Goal: Task Accomplishment & Management: Manage account settings

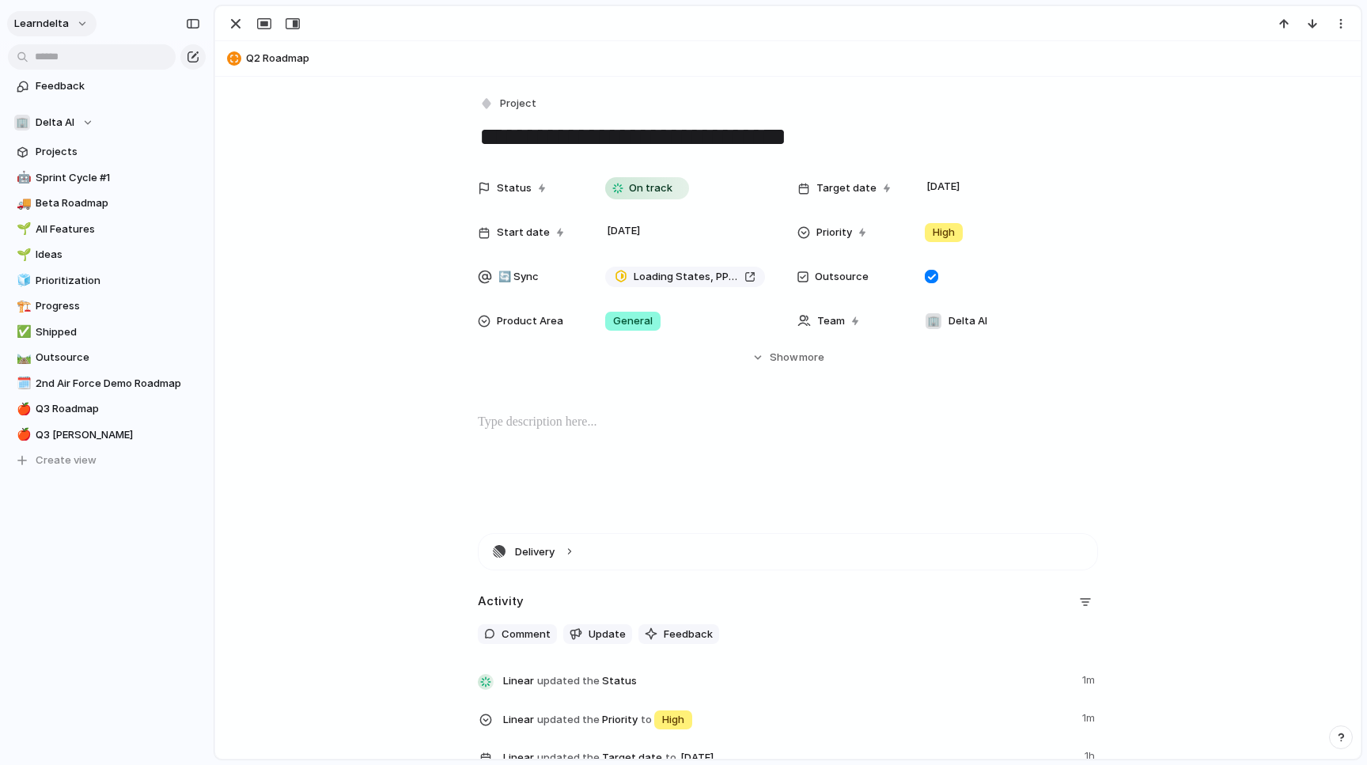
click at [87, 19] on button "learndelta" at bounding box center [51, 23] width 89 height 25
click at [290, 85] on div "Settings Invite members Change theme Sign out" at bounding box center [683, 382] width 1367 height 765
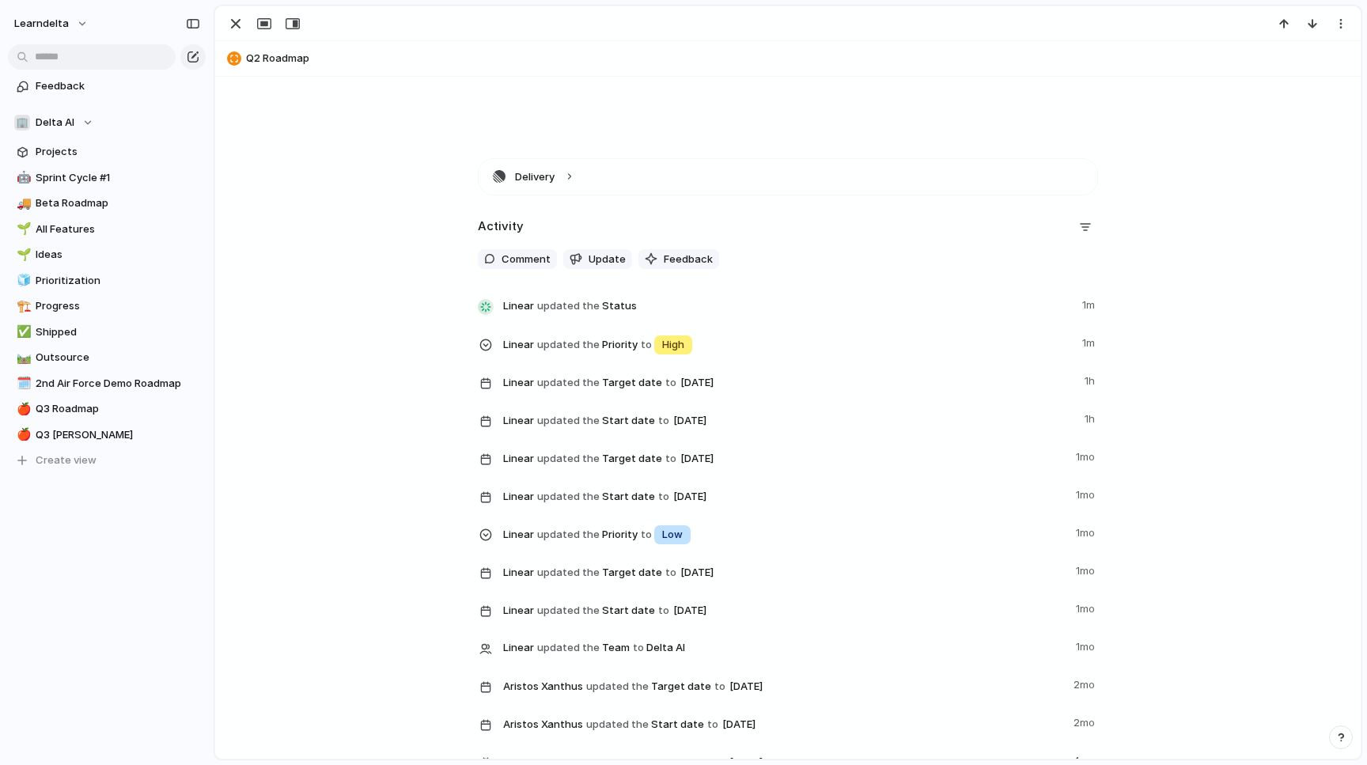
scroll to position [47, 0]
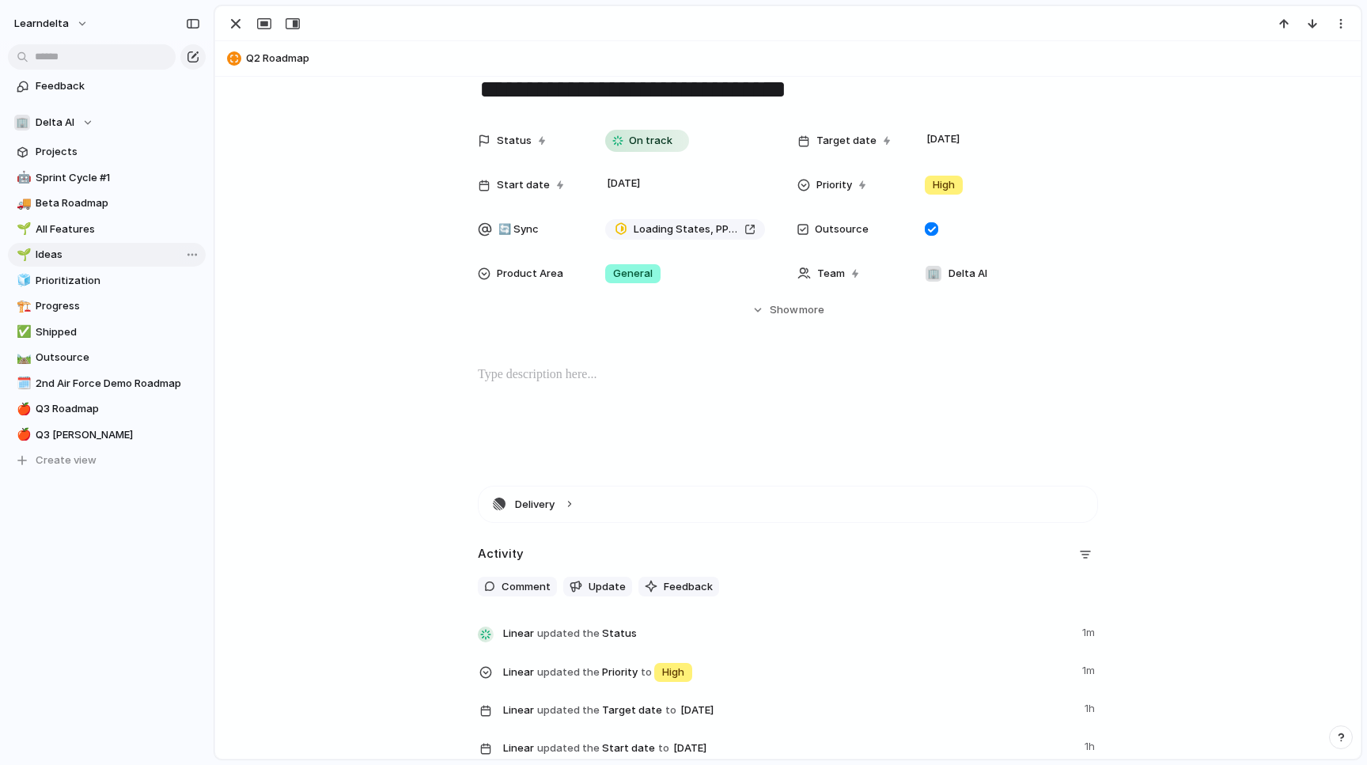
click at [112, 254] on span "Ideas" at bounding box center [118, 255] width 165 height 16
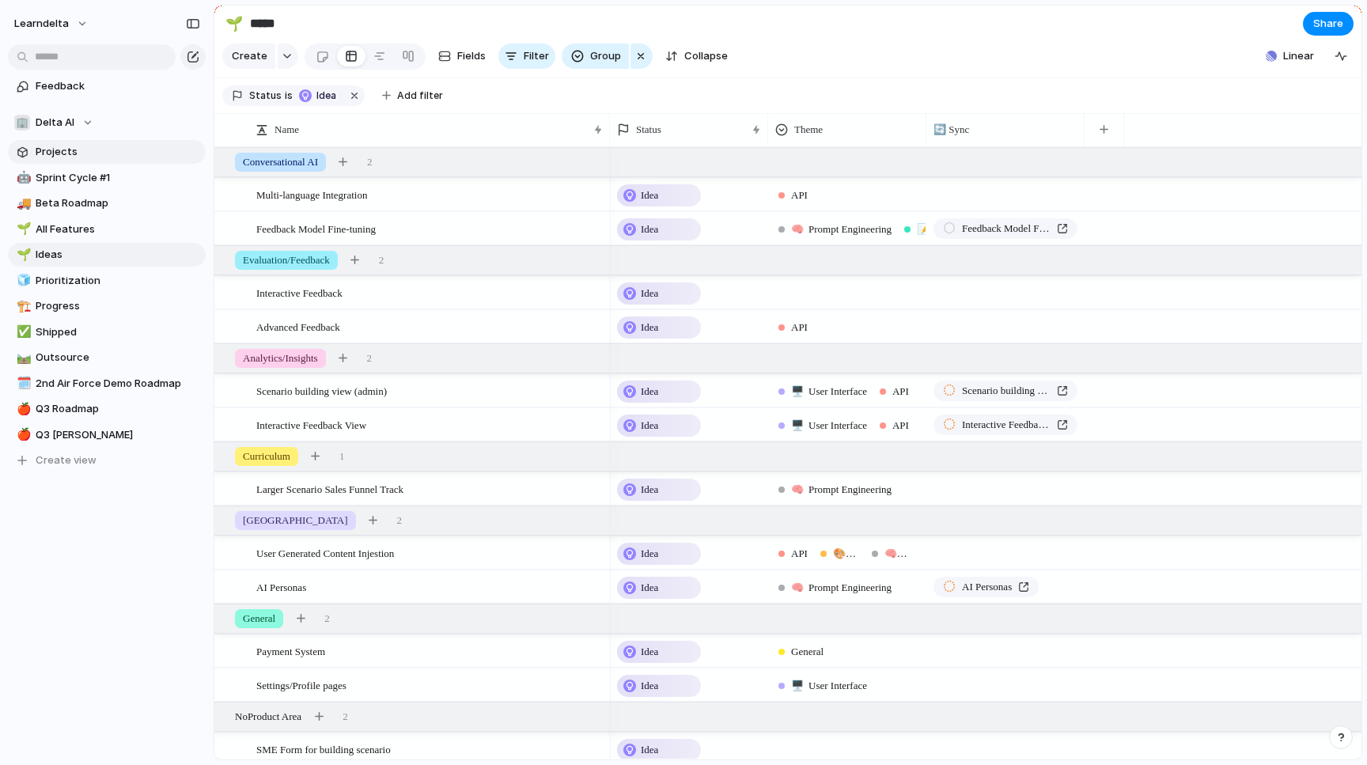
click at [101, 149] on span "Projects" at bounding box center [118, 152] width 165 height 16
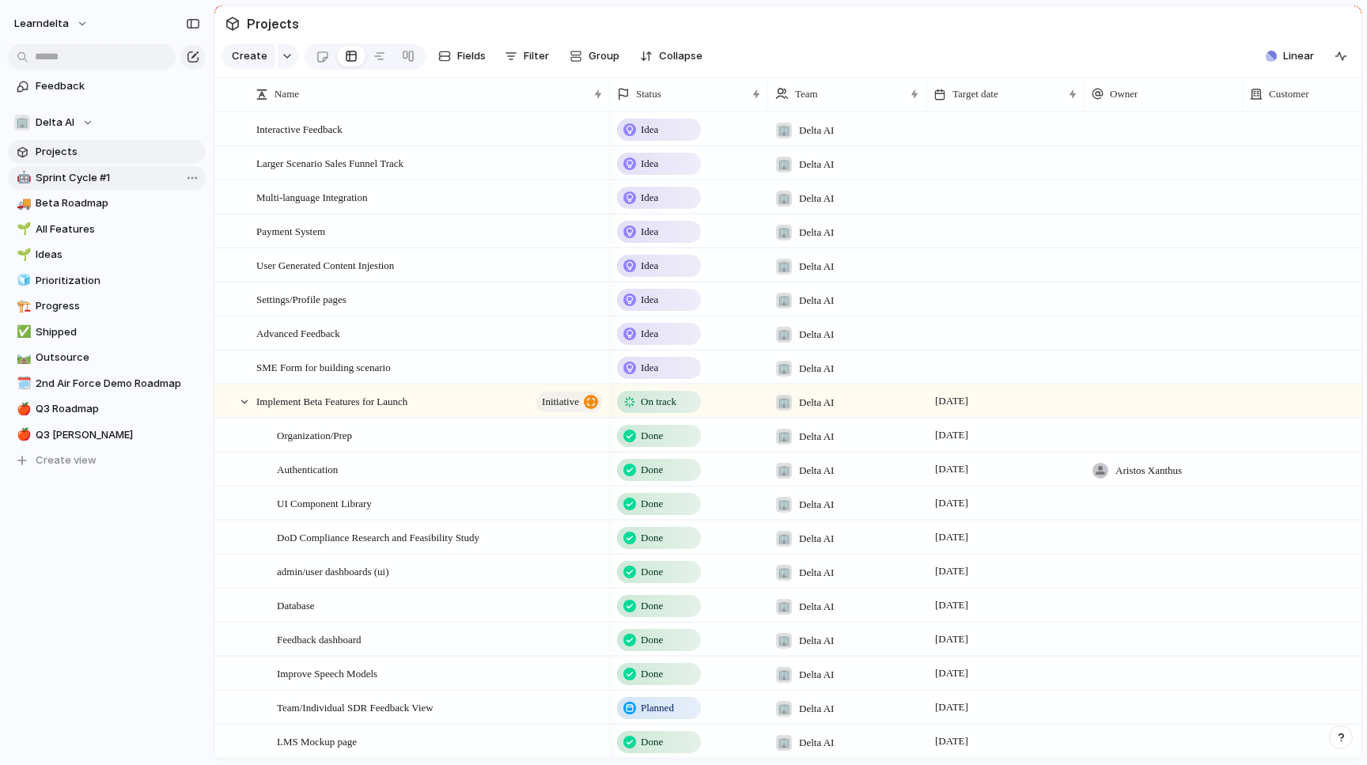
click at [100, 188] on link "🤖 Sprint Cycle #1" at bounding box center [107, 178] width 198 height 24
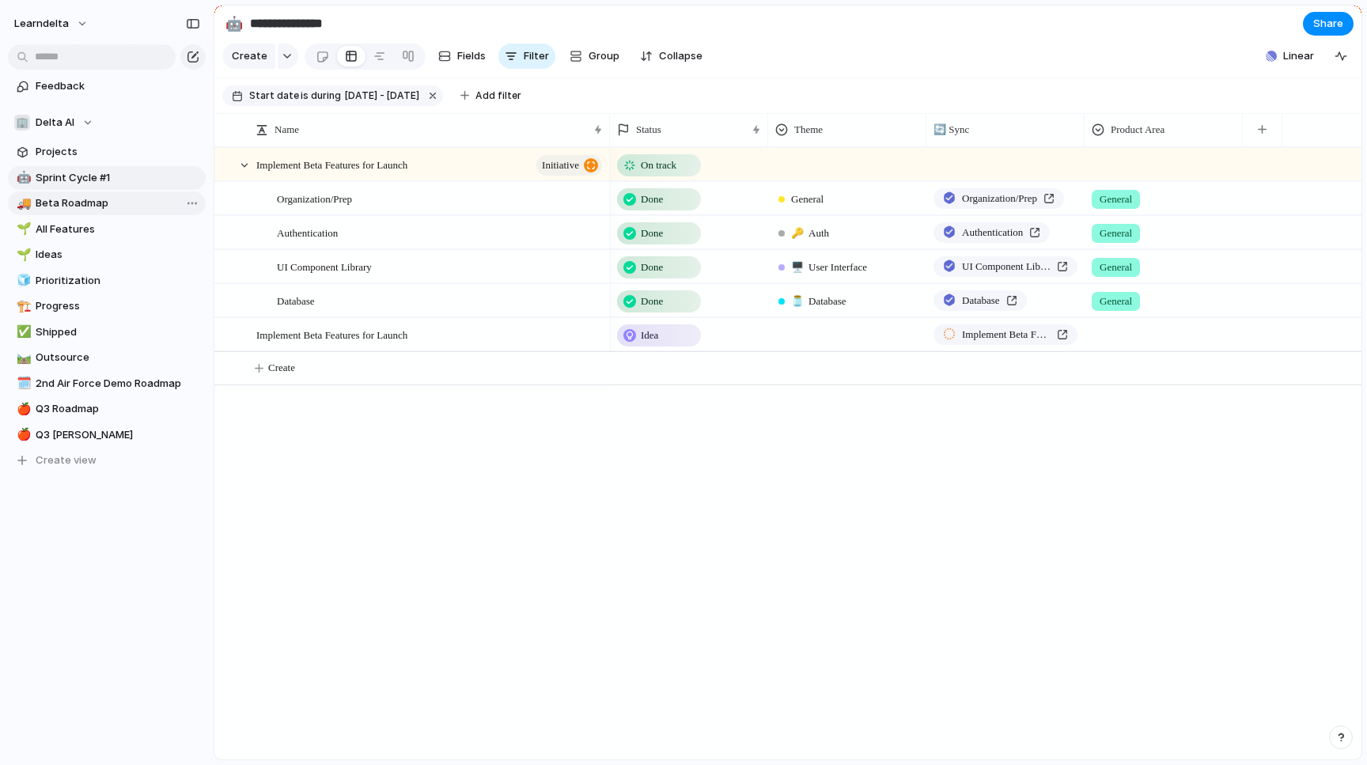
click at [106, 214] on link "🚚 Beta Roadmap" at bounding box center [107, 203] width 198 height 24
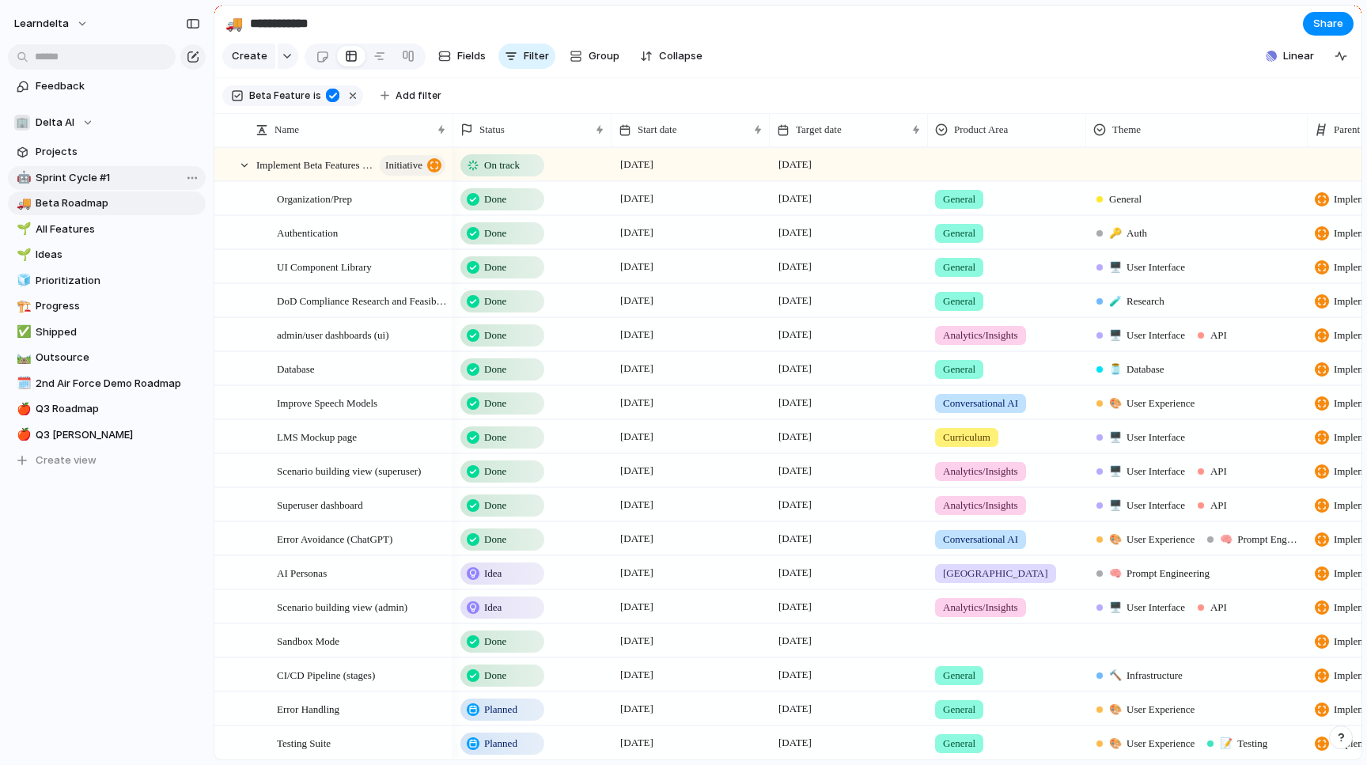
click at [124, 187] on link "🤖 Sprint Cycle #1" at bounding box center [107, 178] width 198 height 24
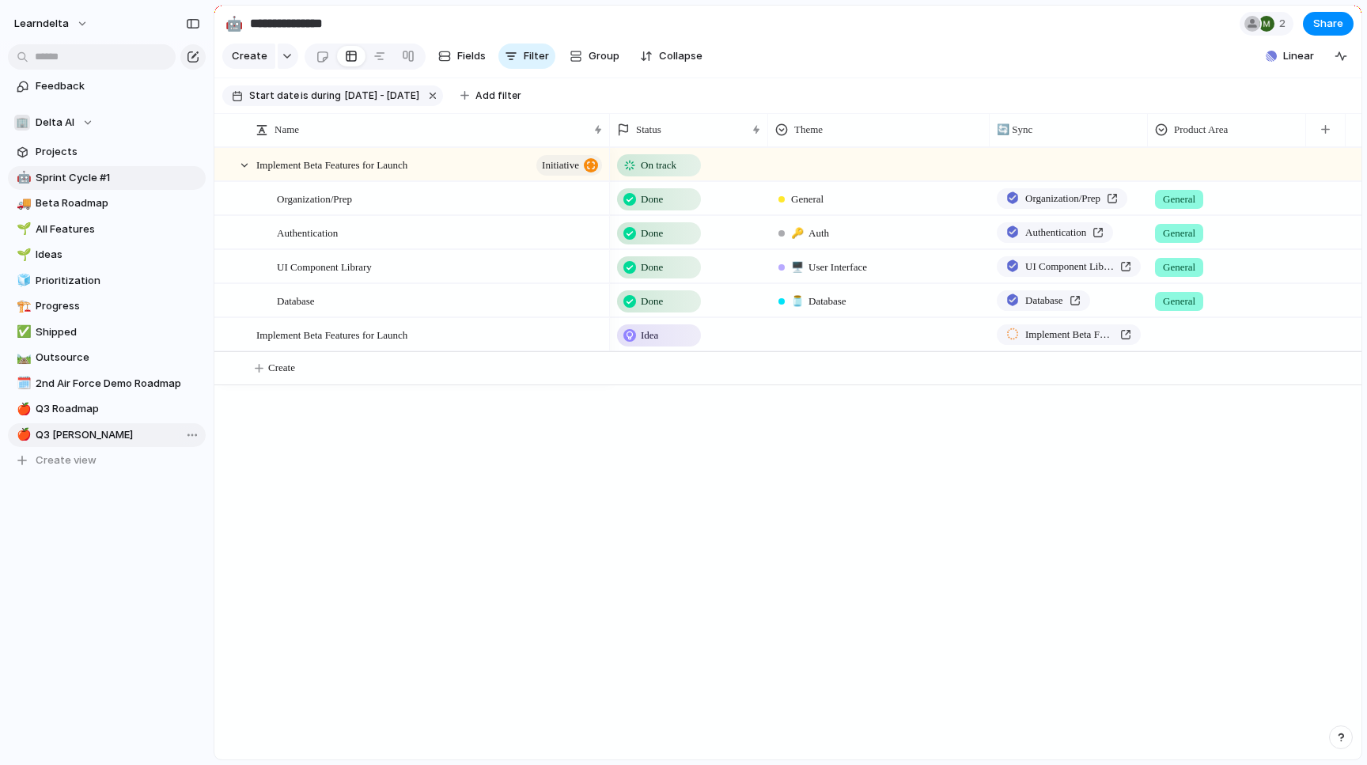
click at [91, 432] on span "Q3 [PERSON_NAME]" at bounding box center [118, 435] width 165 height 16
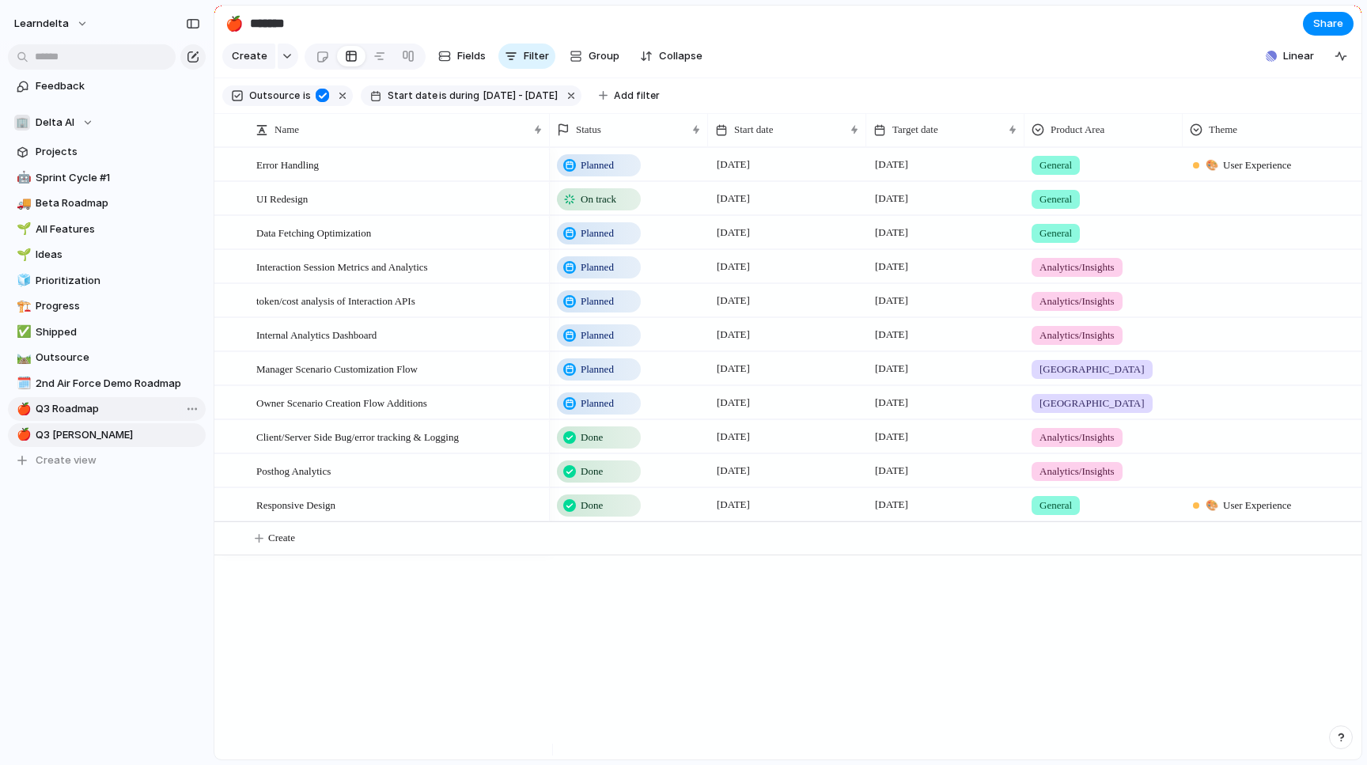
click at [105, 417] on span "Q3 Roadmap" at bounding box center [118, 409] width 165 height 16
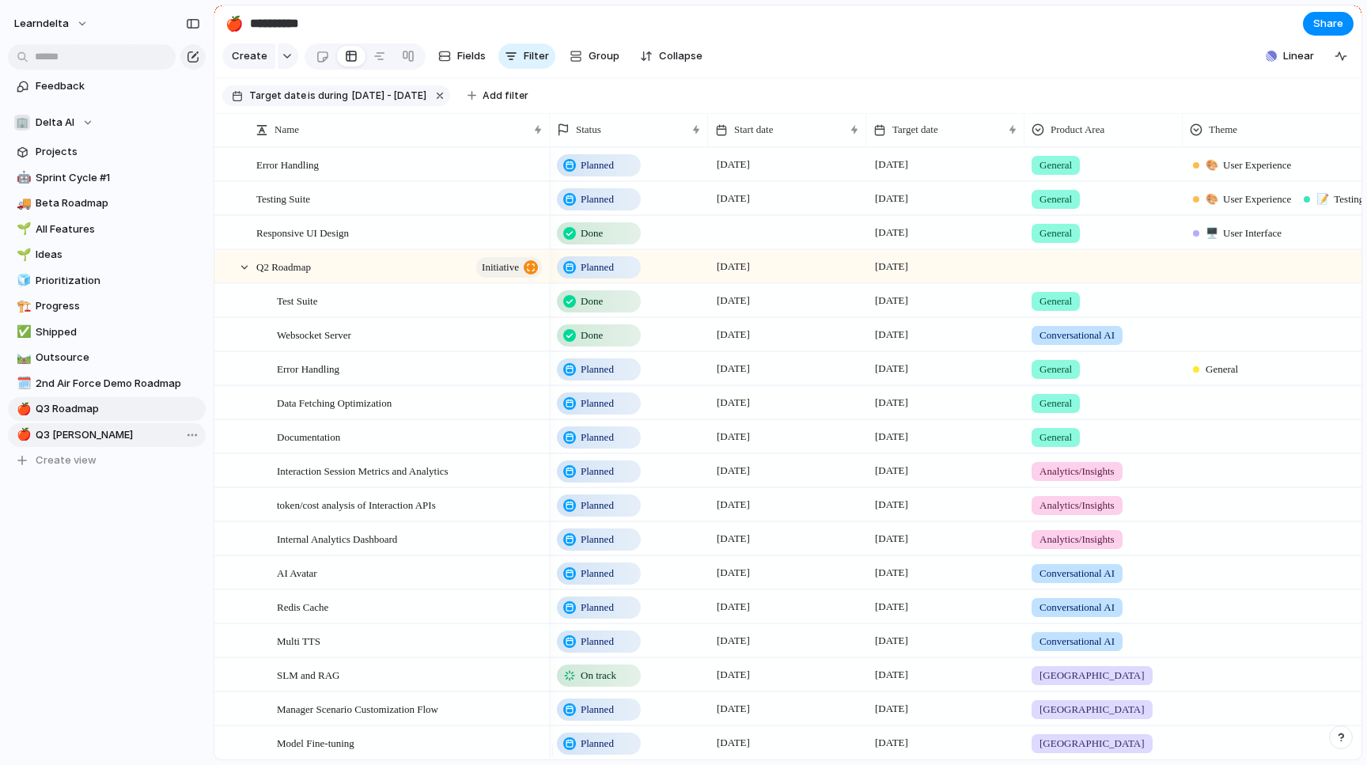
click at [91, 434] on span "Q3 [PERSON_NAME]" at bounding box center [118, 435] width 165 height 16
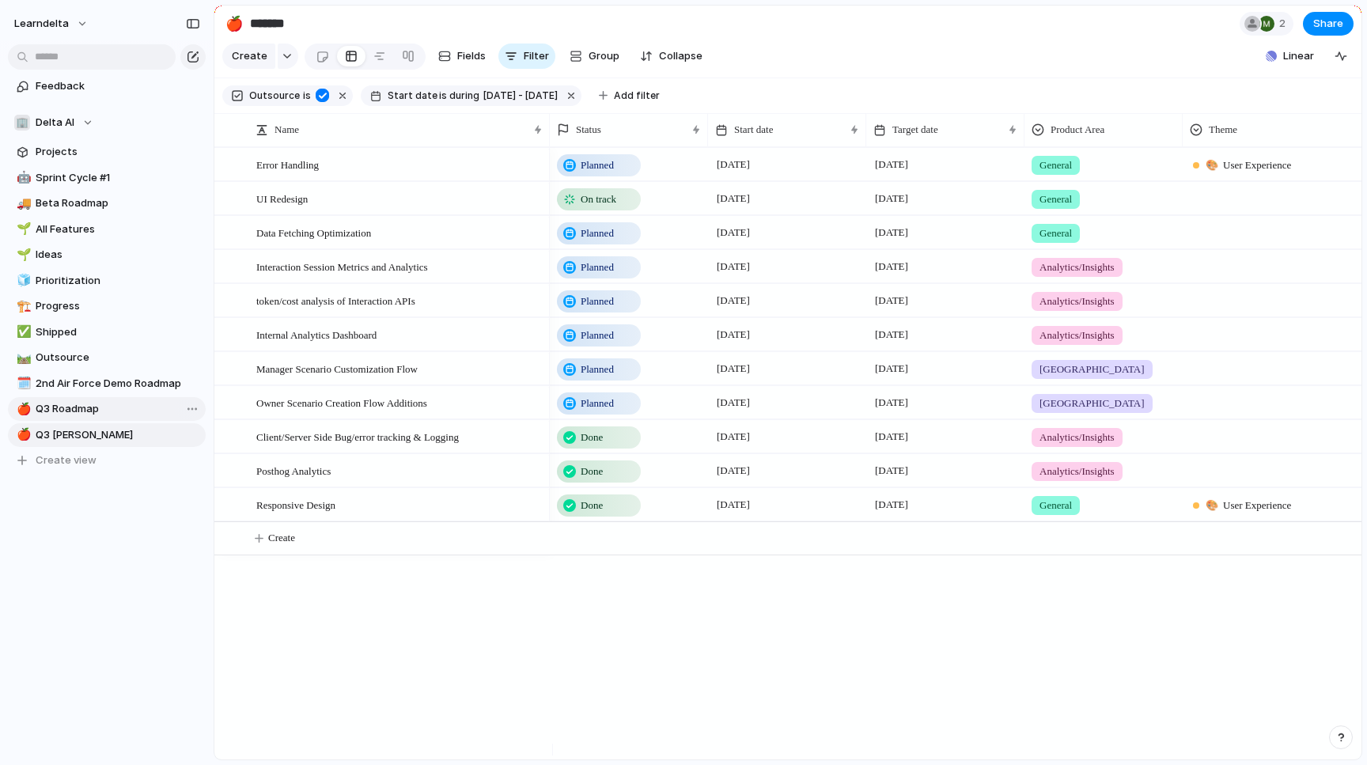
click at [111, 407] on span "Q3 Roadmap" at bounding box center [118, 409] width 165 height 16
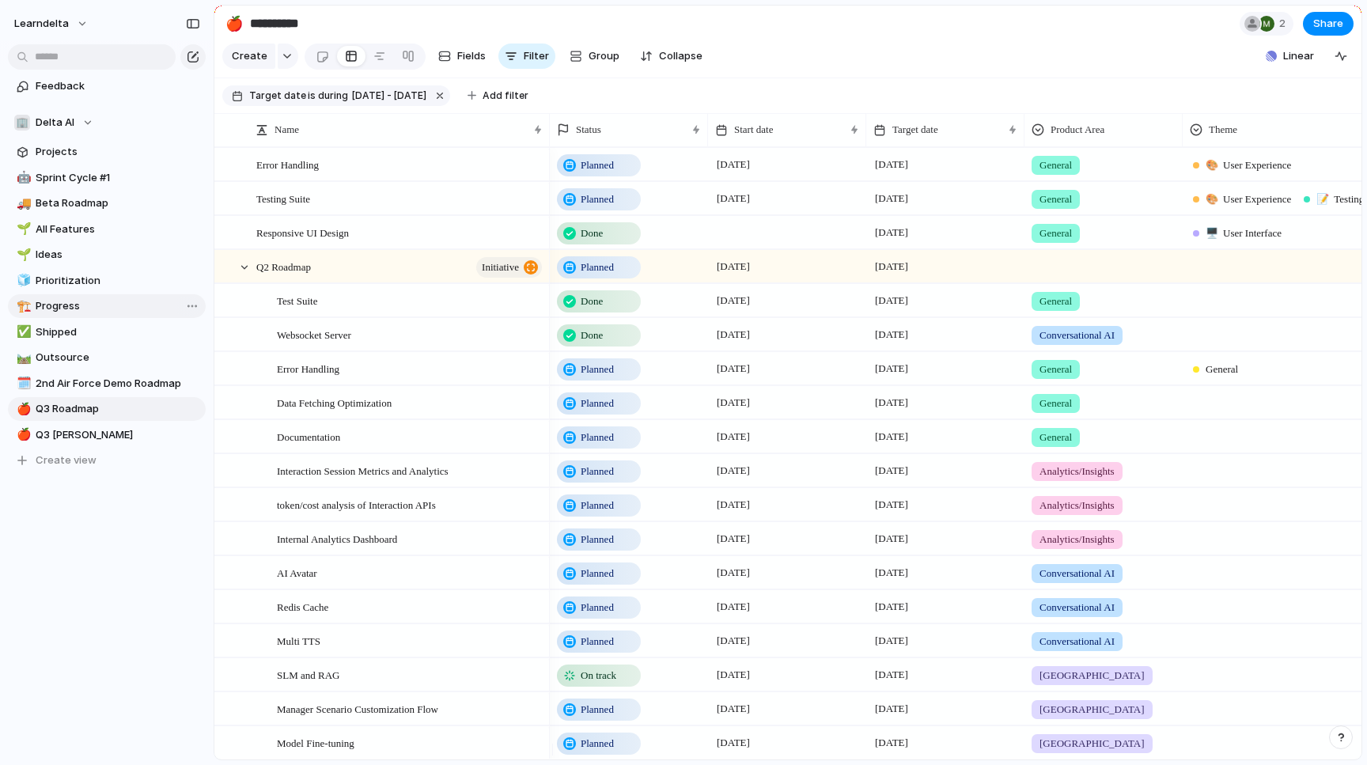
click at [108, 316] on link "🏗️ Progress" at bounding box center [107, 306] width 198 height 24
type input "********"
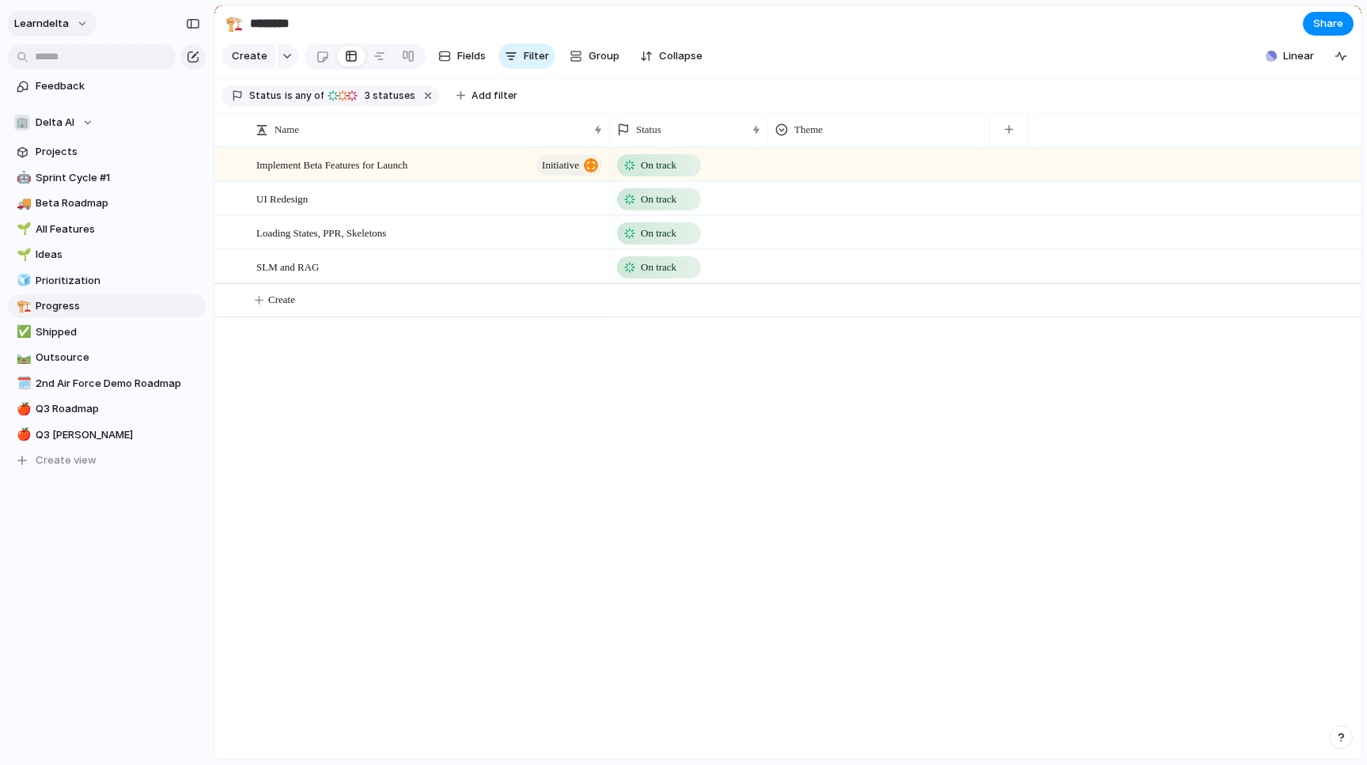
click at [75, 29] on button "learndelta" at bounding box center [51, 23] width 89 height 25
click at [112, 85] on li "Invite members" at bounding box center [76, 84] width 131 height 25
